Goal: Transaction & Acquisition: Purchase product/service

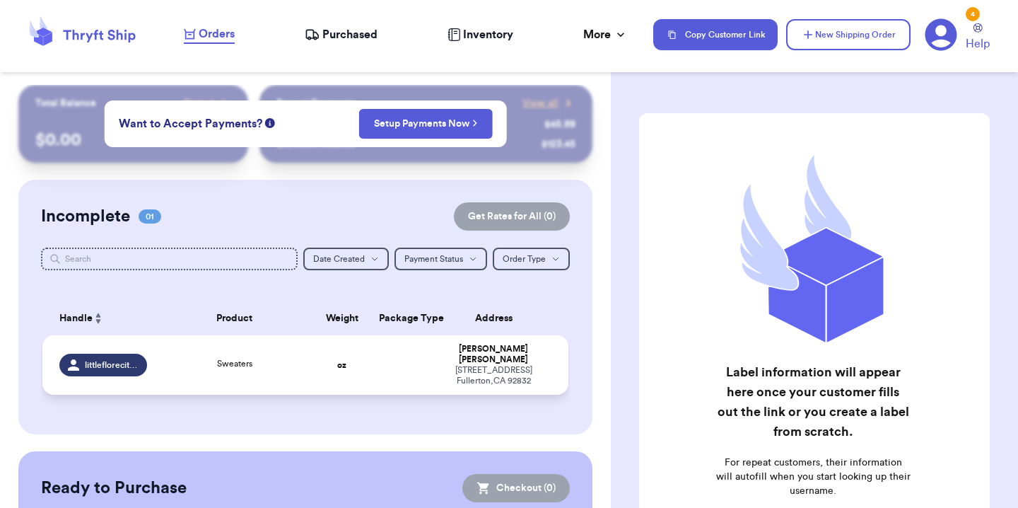
click at [180, 363] on div "Sweaters" at bounding box center [234, 365] width 141 height 16
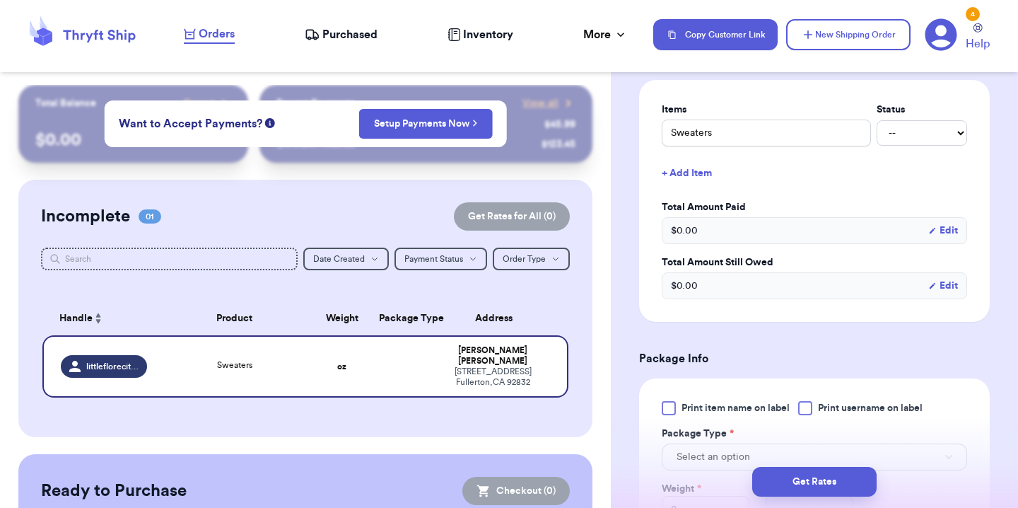
scroll to position [332, 0]
click at [918, 132] on select "-- Paid Owes" at bounding box center [922, 131] width 90 height 25
select select "paid"
click at [877, 119] on select "-- Paid Owes" at bounding box center [922, 131] width 90 height 25
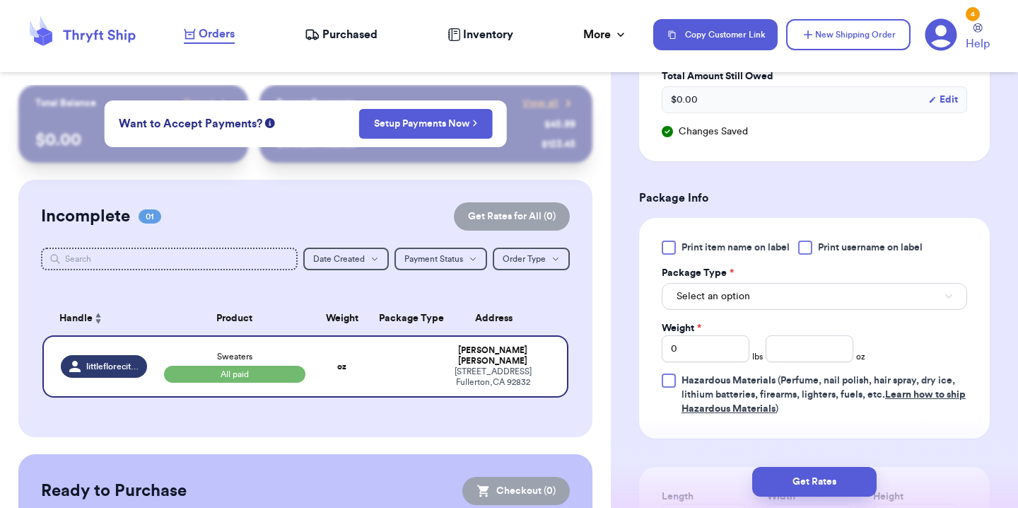
scroll to position [519, 0]
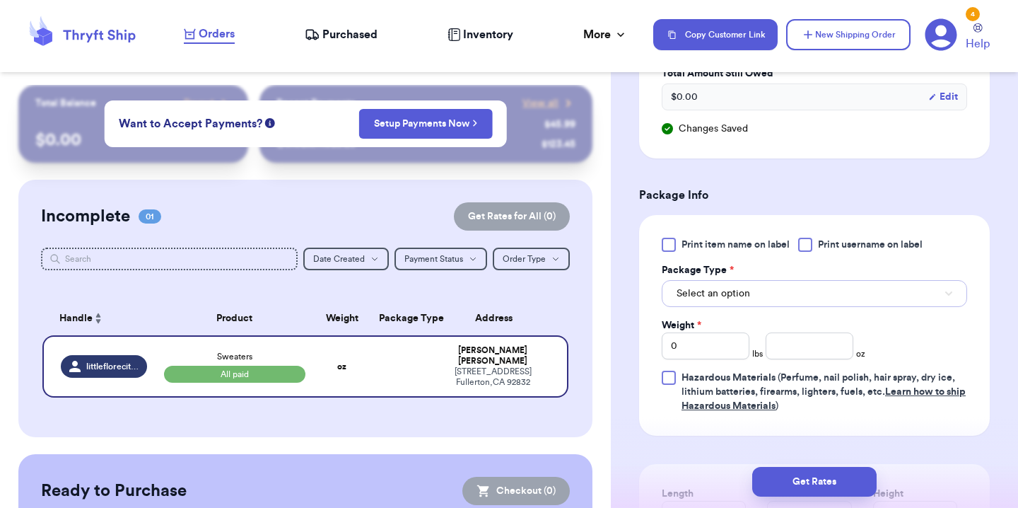
click at [824, 298] on button "Select an option" at bounding box center [814, 293] width 305 height 27
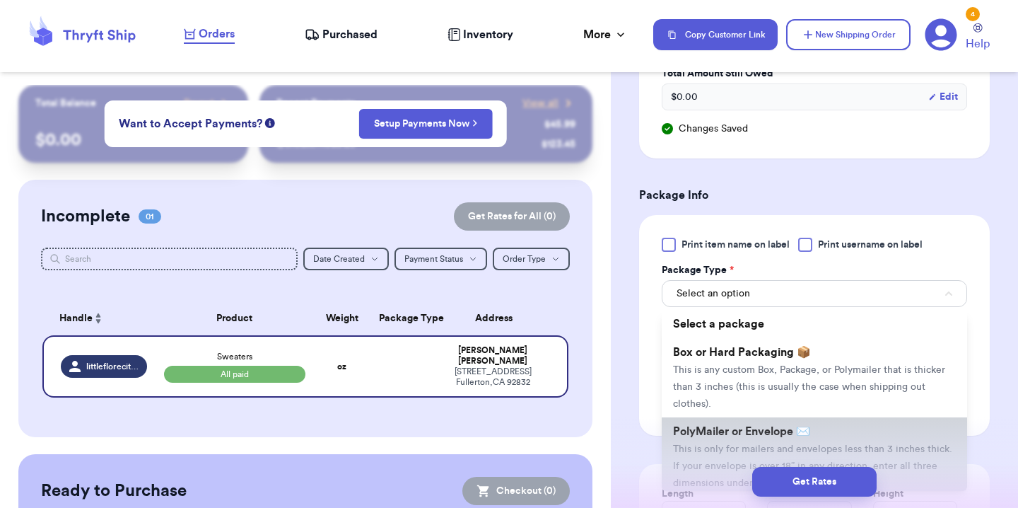
click at [783, 427] on span "PolyMailer or Envelope ✉️" at bounding box center [741, 431] width 137 height 11
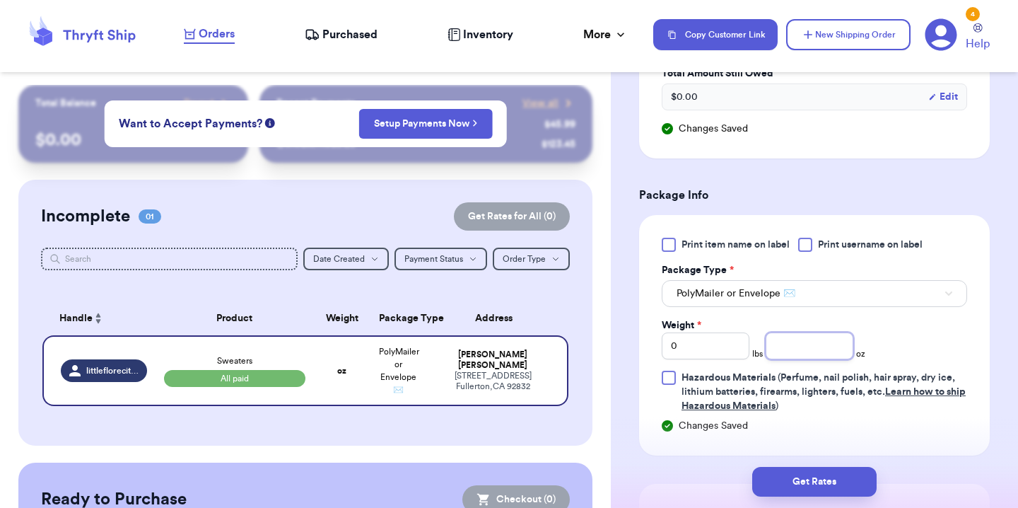
click at [809, 347] on input "number" at bounding box center [810, 345] width 88 height 27
type input "14"
click at [870, 318] on div "Print item name on label Print username on label Package Type * PolyMailer or E…" at bounding box center [814, 325] width 305 height 175
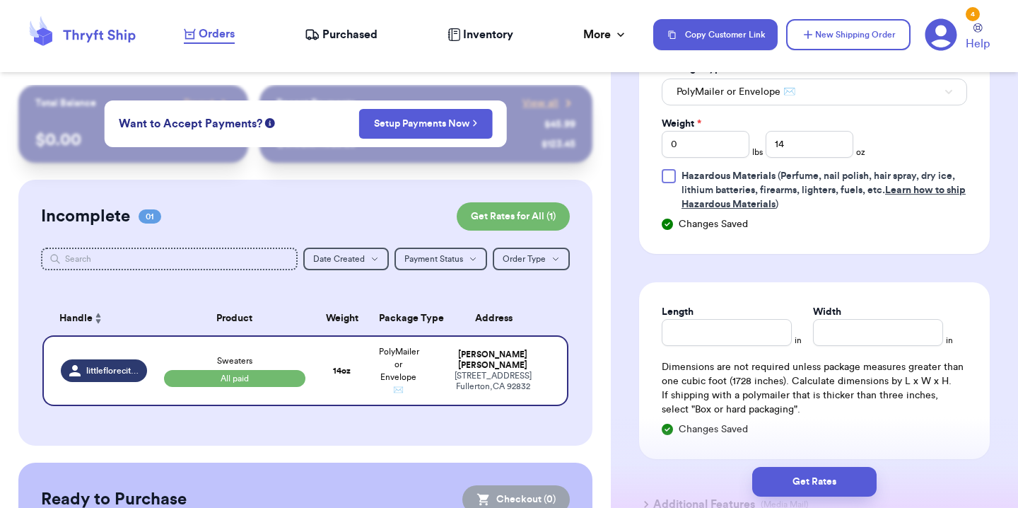
scroll to position [778, 0]
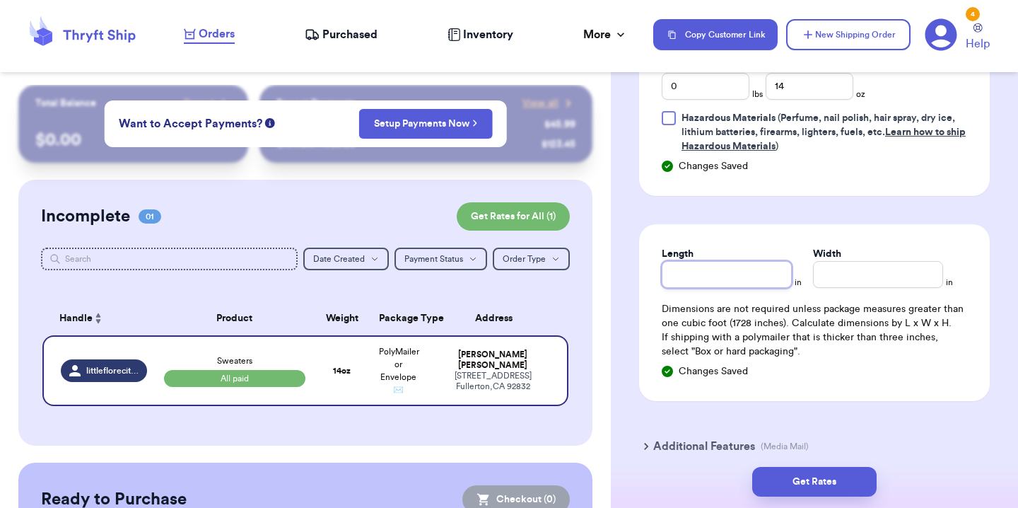
click at [749, 273] on input "Length" at bounding box center [727, 274] width 130 height 27
type input "10"
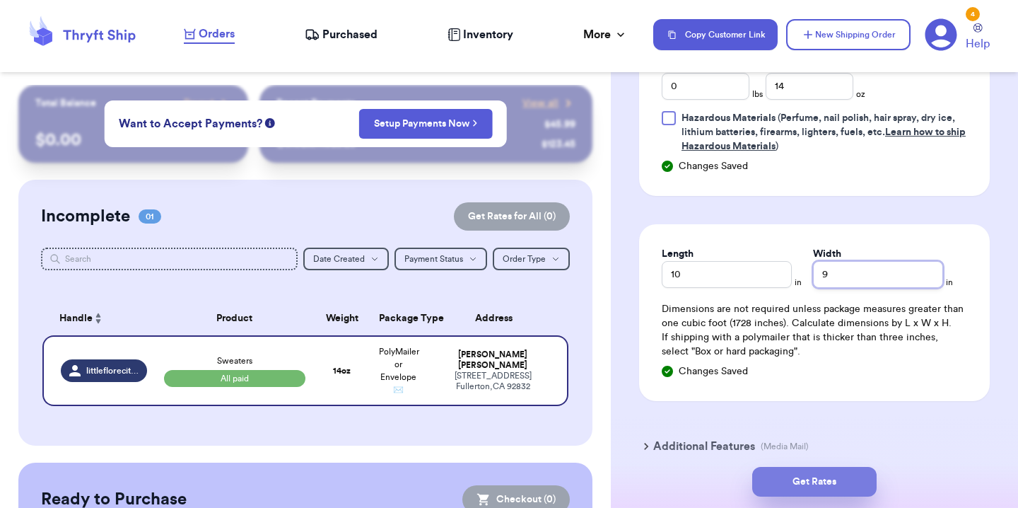
type input "9"
click at [853, 481] on button "Get Rates" at bounding box center [814, 482] width 124 height 30
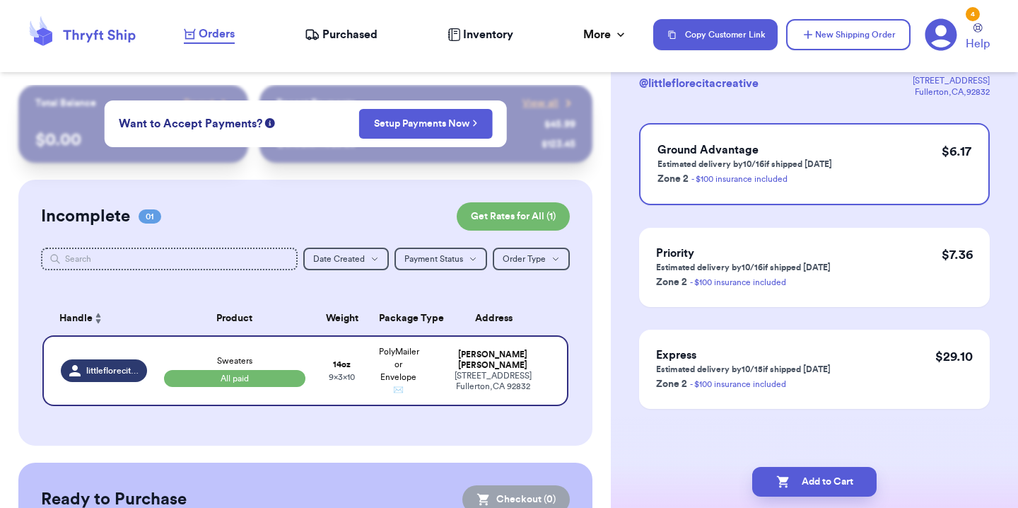
scroll to position [0, 0]
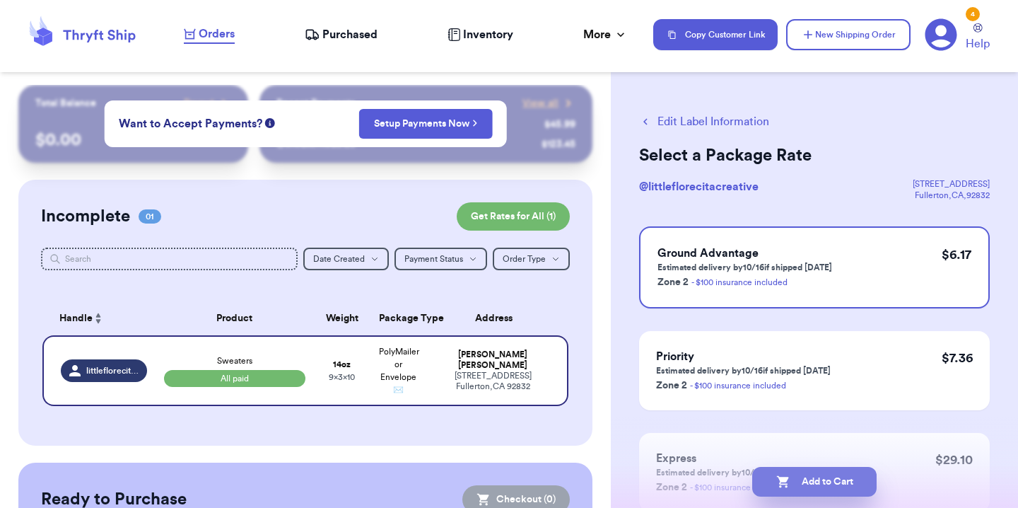
click at [826, 481] on button "Add to Cart" at bounding box center [814, 482] width 124 height 30
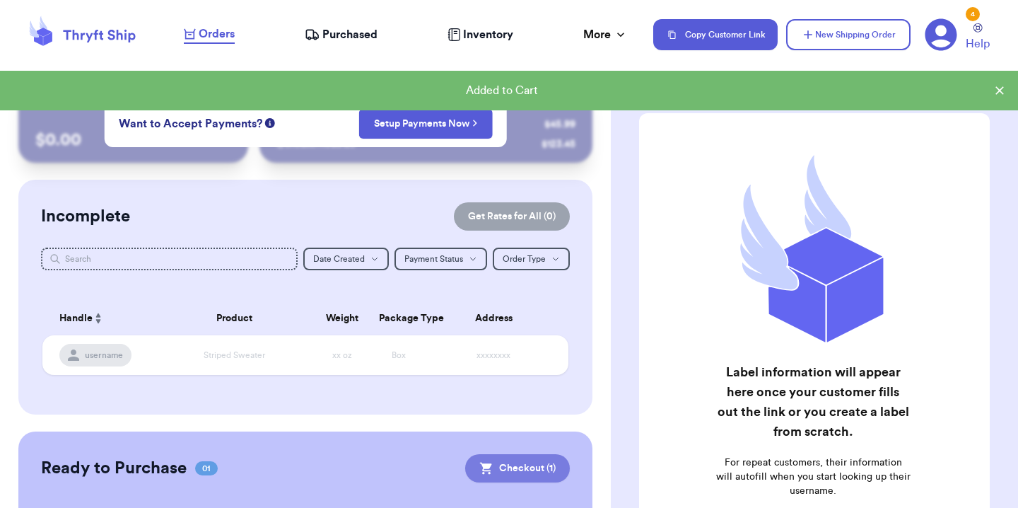
click at [556, 464] on button "Checkout ( 1 )" at bounding box center [517, 468] width 105 height 28
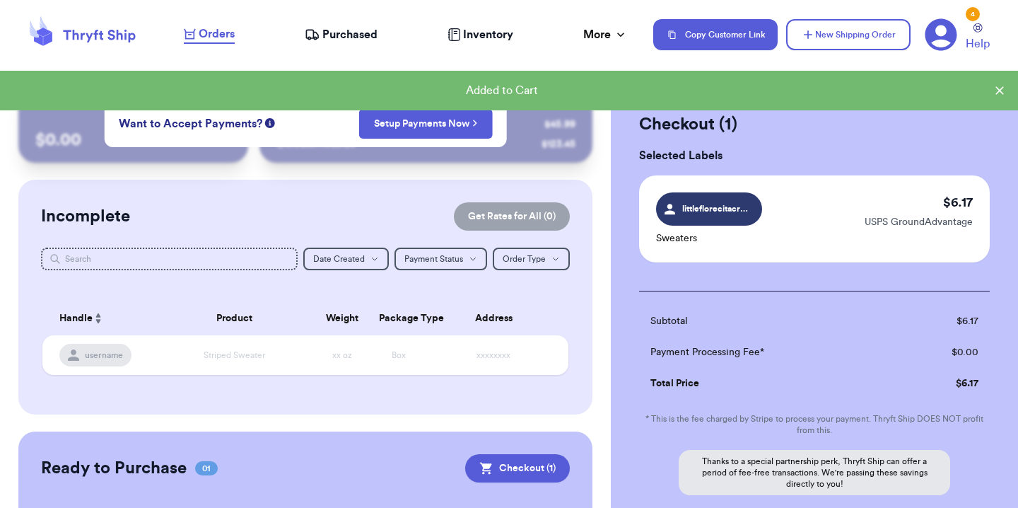
scroll to position [139, 0]
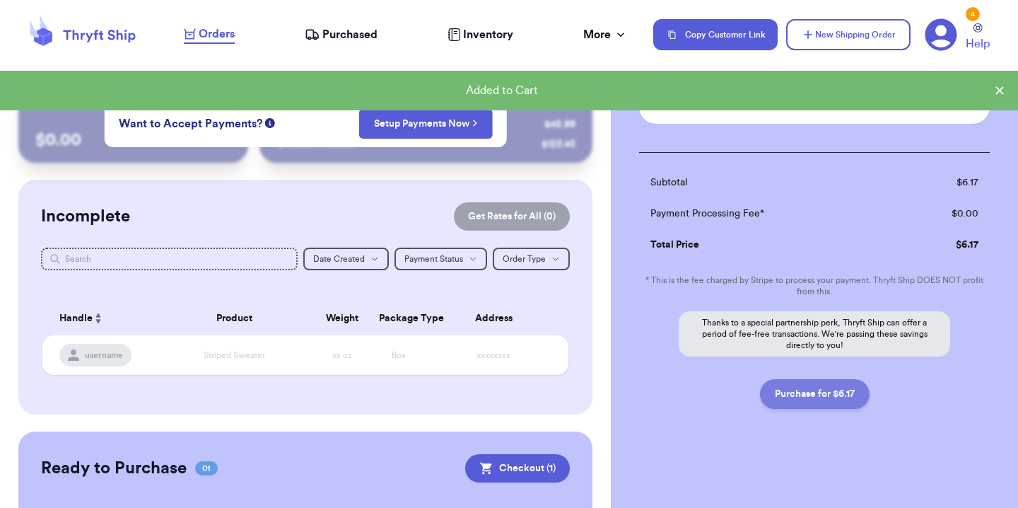
click at [818, 406] on button "Purchase for $6.17" at bounding box center [815, 394] width 110 height 30
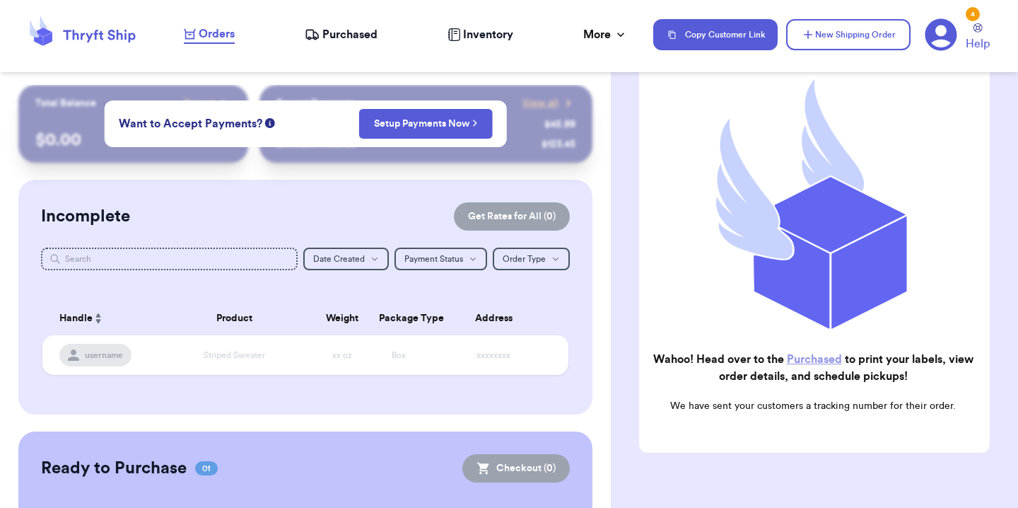
checkbox input "true"
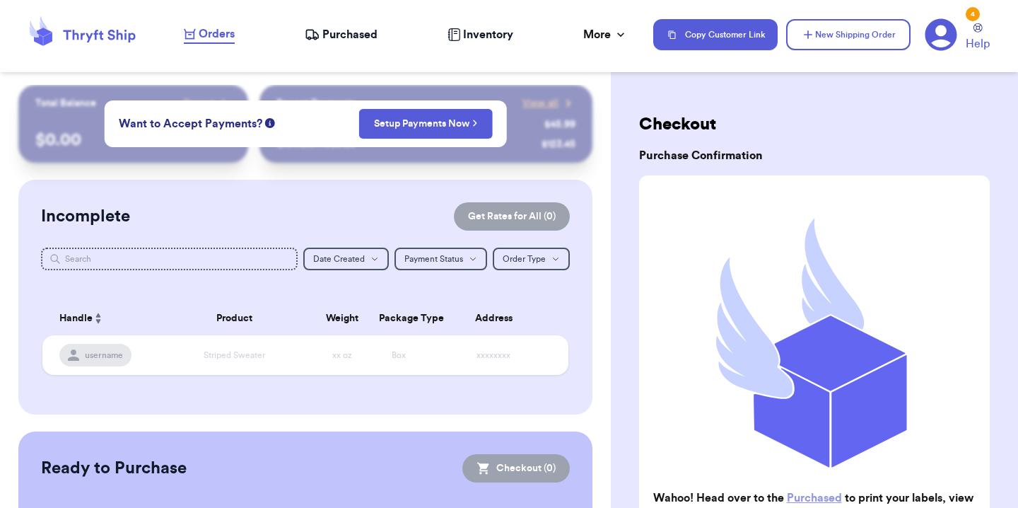
click at [351, 42] on span "Purchased" at bounding box center [349, 34] width 55 height 17
